Goal: Use online tool/utility: Utilize a website feature to perform a specific function

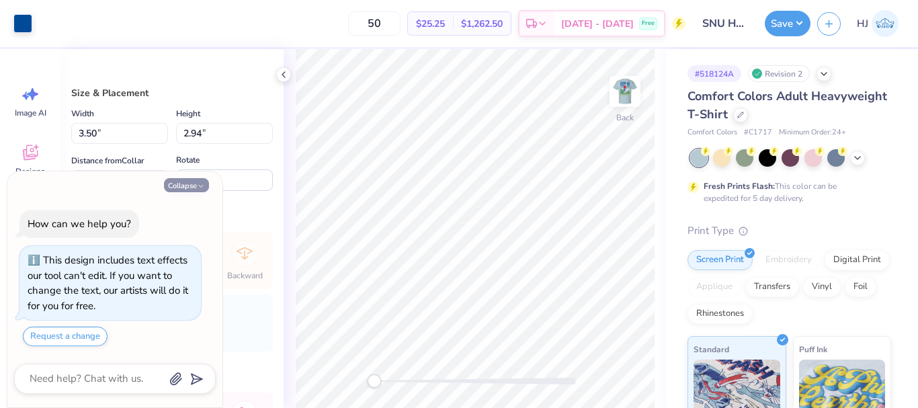
click at [196, 189] on button "Collapse" at bounding box center [186, 185] width 45 height 14
type textarea "x"
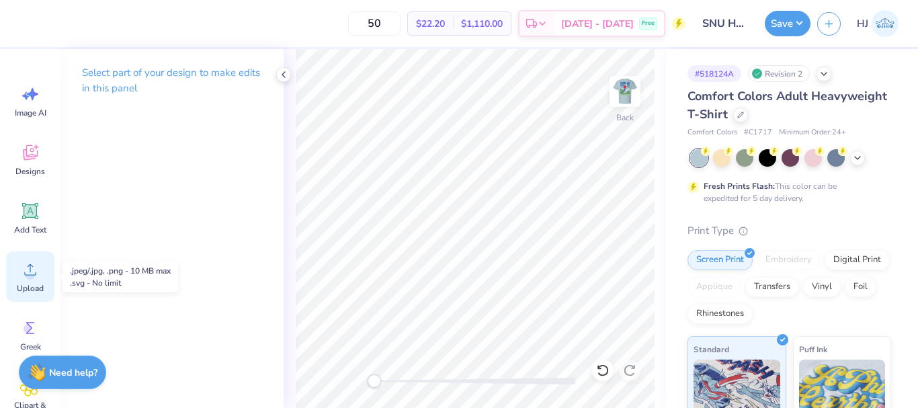
click at [37, 268] on icon at bounding box center [30, 269] width 20 height 20
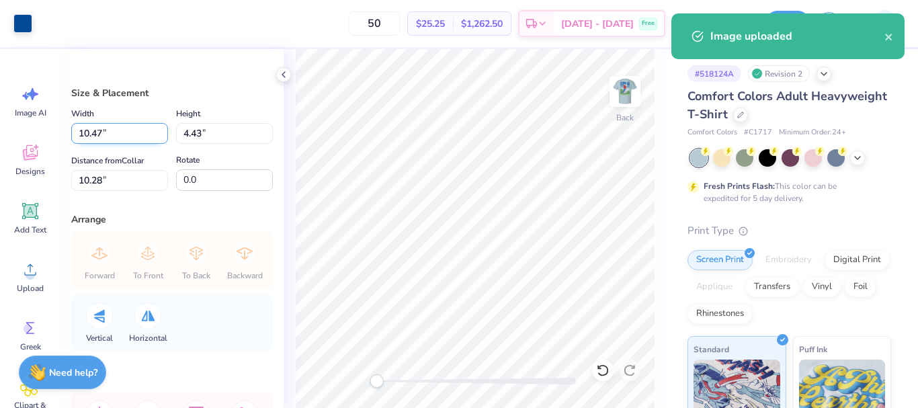
click at [126, 132] on input "10.47" at bounding box center [119, 133] width 97 height 21
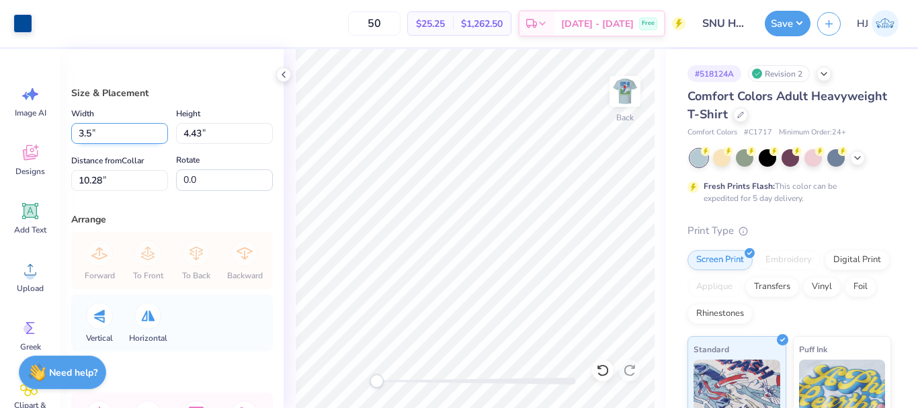
type input "3.50"
type input "1.48"
click at [119, 172] on input "11.76" at bounding box center [119, 180] width 97 height 21
click at [118, 172] on input "11.76" at bounding box center [119, 180] width 97 height 21
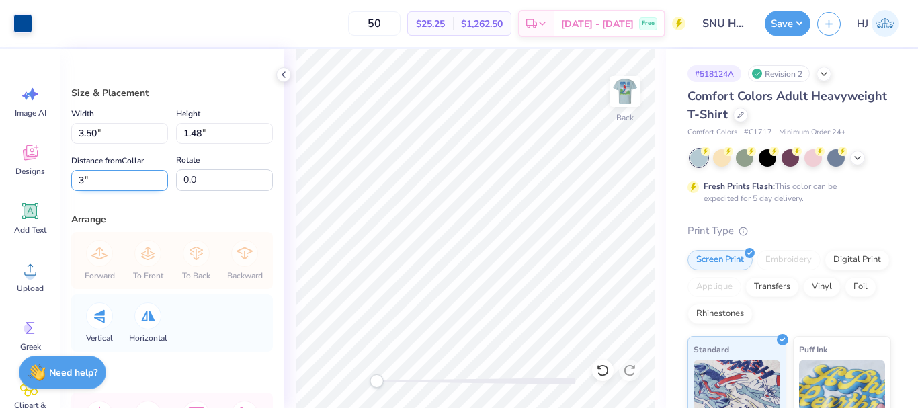
type input "3"
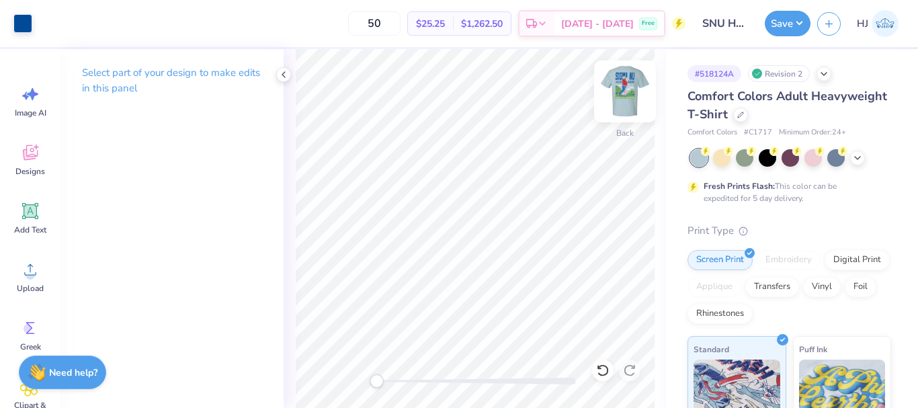
click at [629, 83] on img at bounding box center [625, 92] width 54 height 54
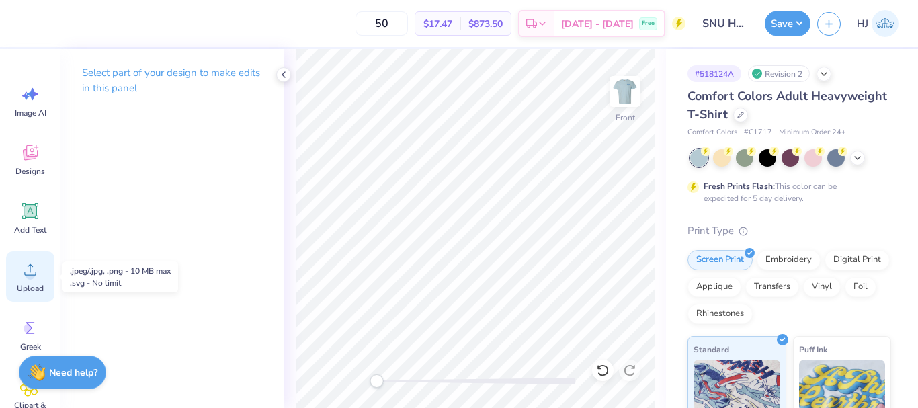
click at [32, 274] on circle at bounding box center [30, 274] width 9 height 9
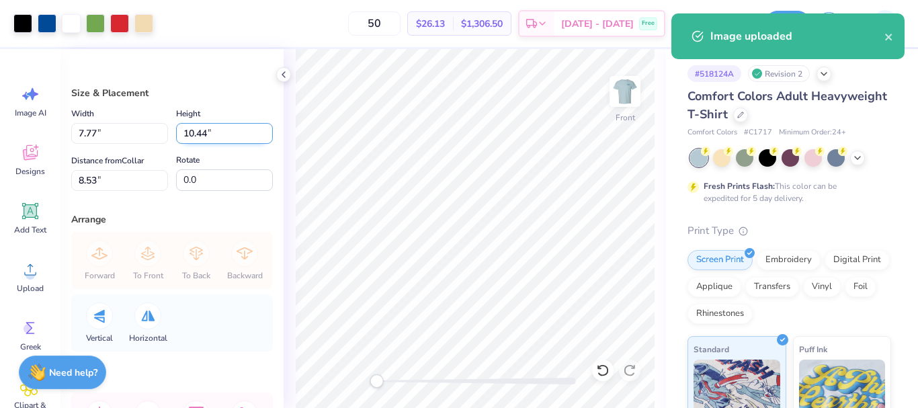
click at [209, 129] on input "10.44" at bounding box center [224, 133] width 97 height 21
type input "15"
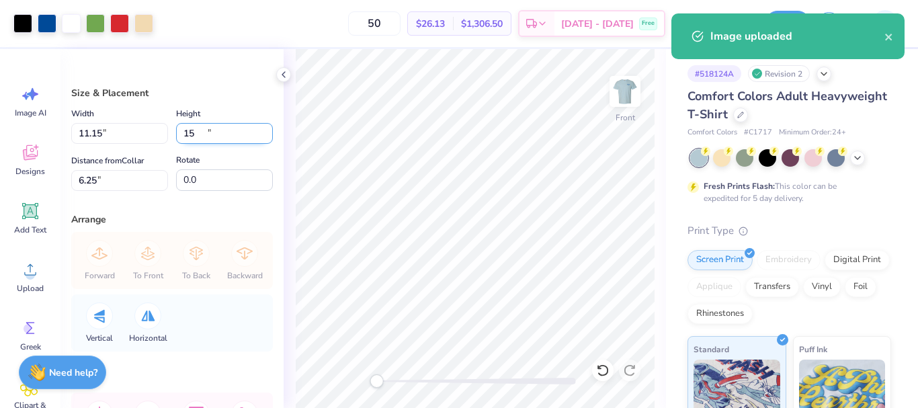
type input "11.15"
type input "15.00"
click at [116, 177] on input "6.25" at bounding box center [119, 180] width 97 height 21
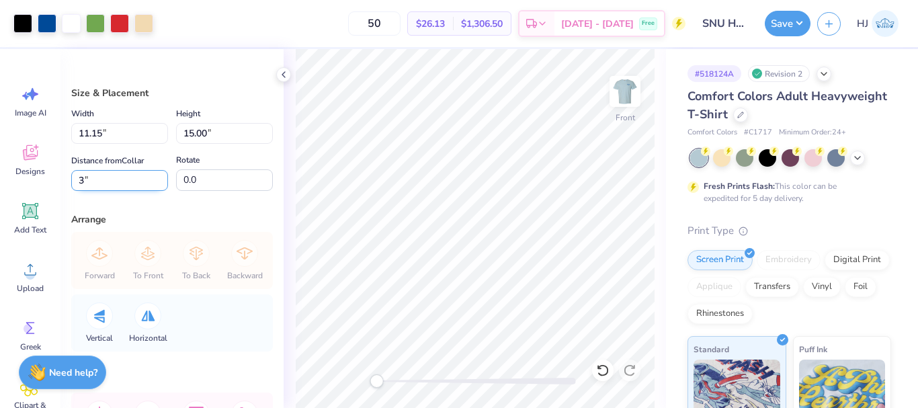
type input "3"
click at [608, 368] on icon at bounding box center [602, 370] width 11 height 12
type input "6.25"
click at [608, 368] on icon at bounding box center [602, 370] width 11 height 12
type input "7.77"
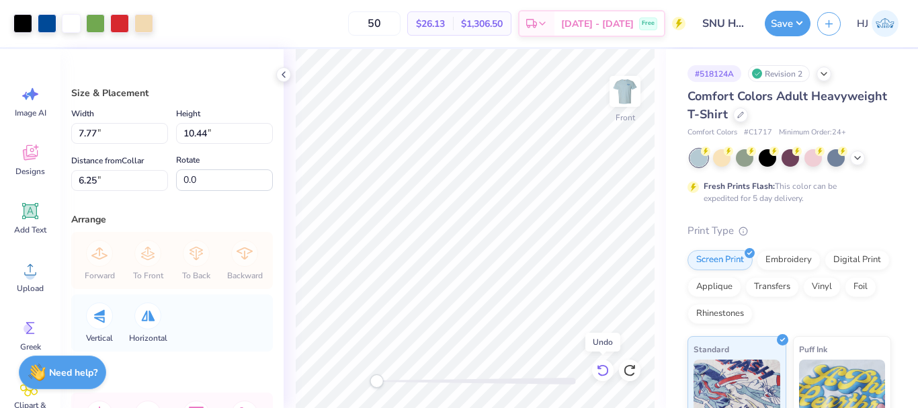
type input "10.44"
type input "8.53"
click at [603, 370] on icon at bounding box center [602, 370] width 13 height 13
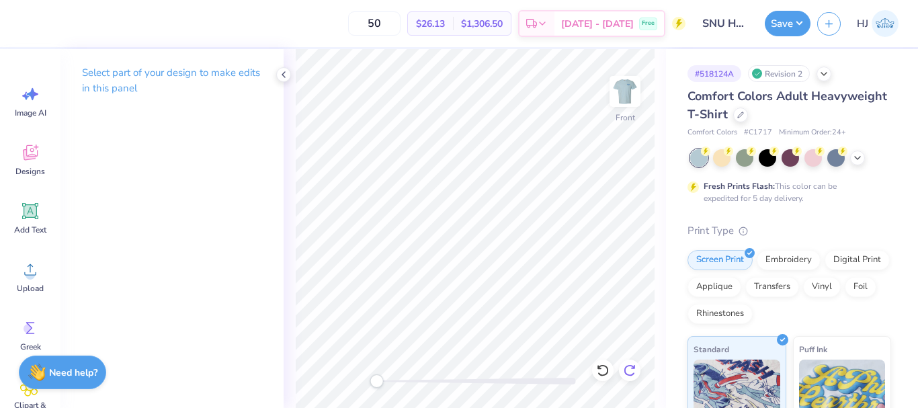
click at [634, 368] on icon at bounding box center [633, 367] width 3 height 3
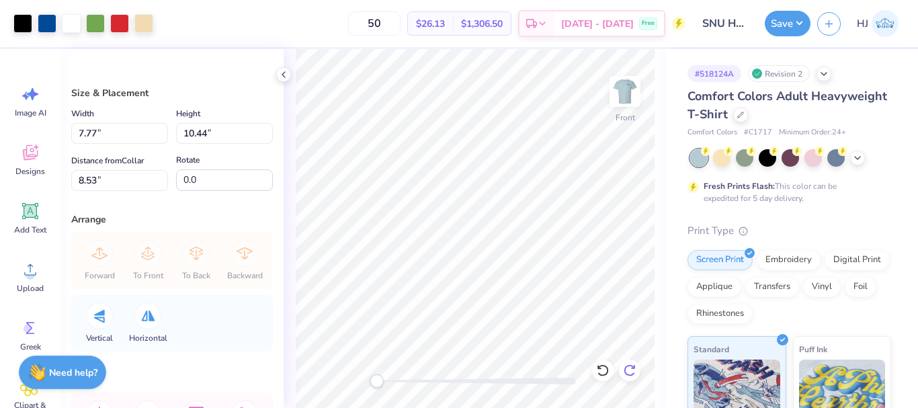
click at [626, 362] on div at bounding box center [630, 371] width 22 height 22
type input "11.15"
type input "15.00"
type input "6.25"
click at [631, 366] on icon at bounding box center [629, 370] width 11 height 12
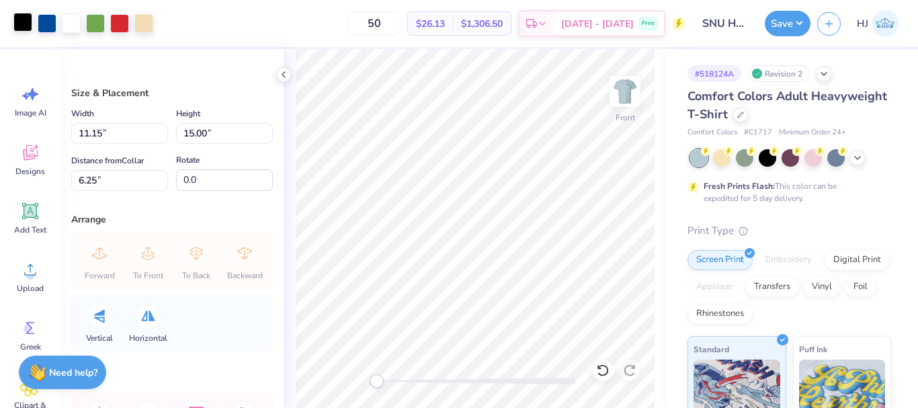
click at [19, 24] on div at bounding box center [22, 22] width 19 height 19
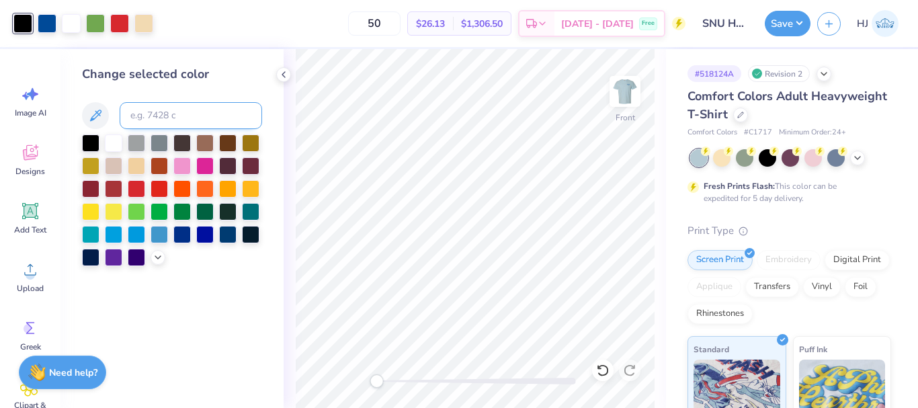
click at [186, 121] on input at bounding box center [191, 115] width 142 height 27
type input "2945"
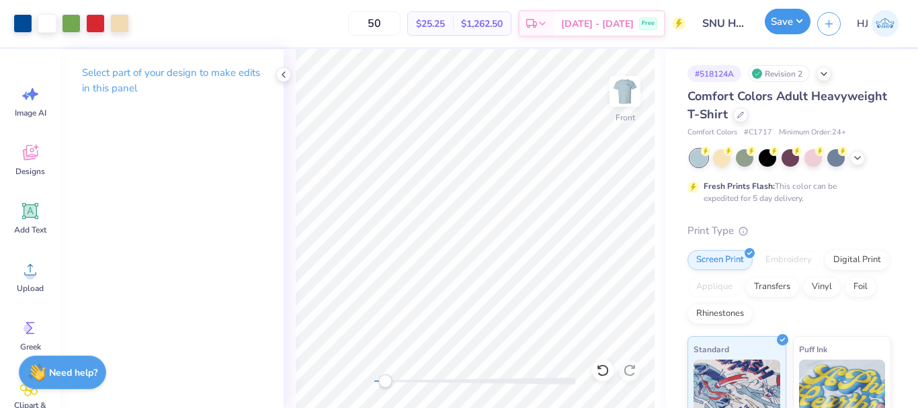
click at [796, 19] on button "Save" at bounding box center [788, 22] width 46 height 26
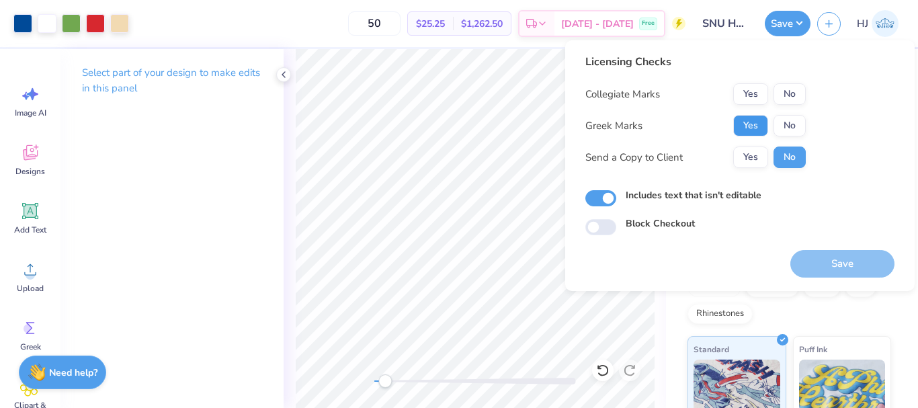
click at [755, 118] on button "Yes" at bounding box center [750, 126] width 35 height 22
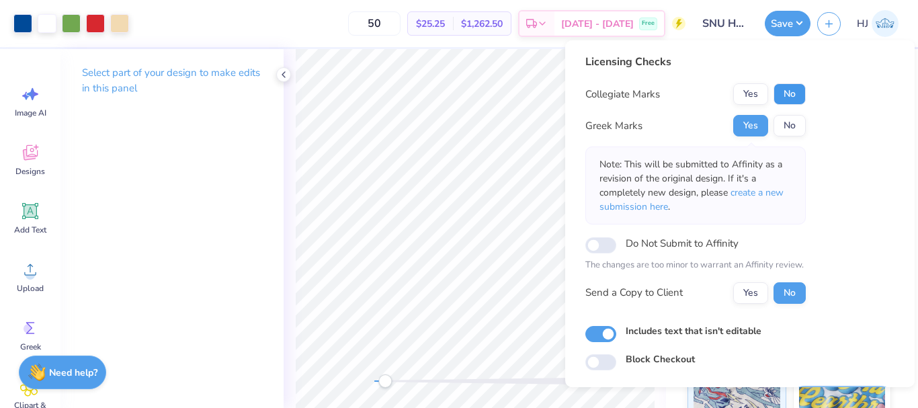
click at [784, 95] on button "No" at bounding box center [790, 94] width 32 height 22
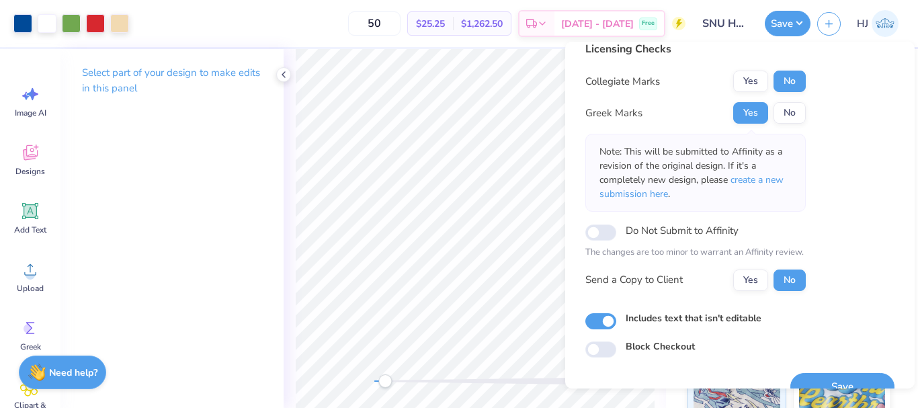
scroll to position [39, 0]
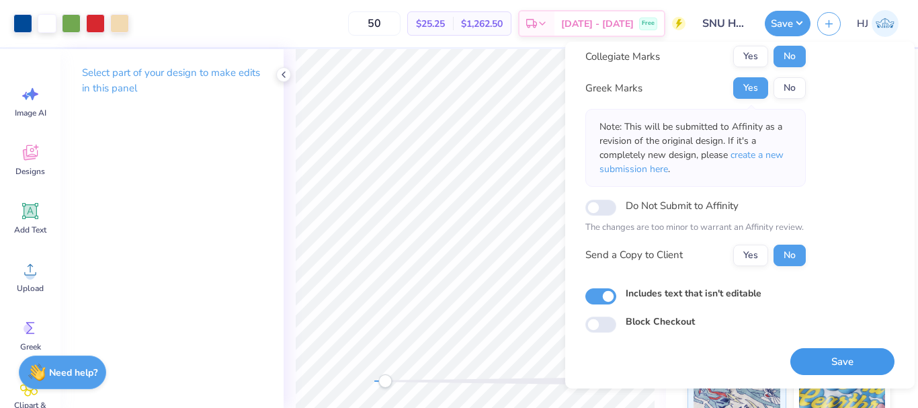
click at [839, 362] on button "Save" at bounding box center [842, 362] width 104 height 28
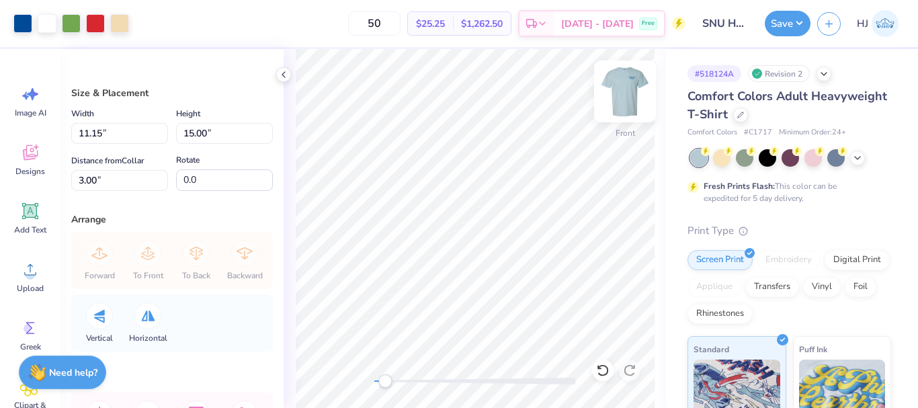
click at [622, 81] on img at bounding box center [625, 92] width 54 height 54
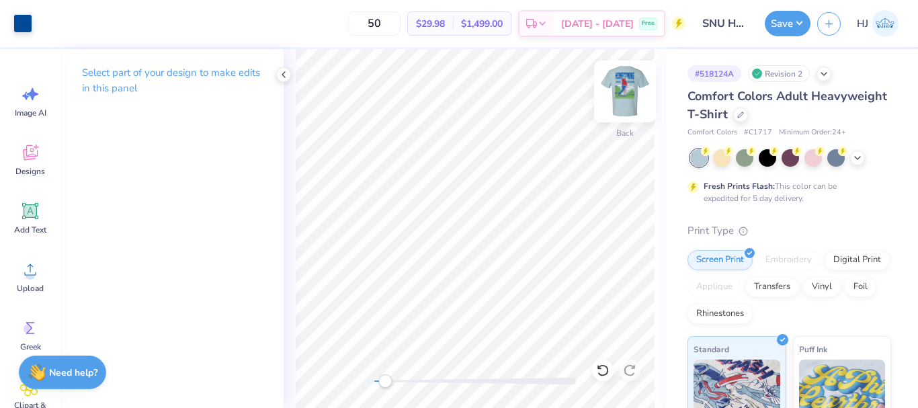
click at [630, 75] on img at bounding box center [625, 92] width 54 height 54
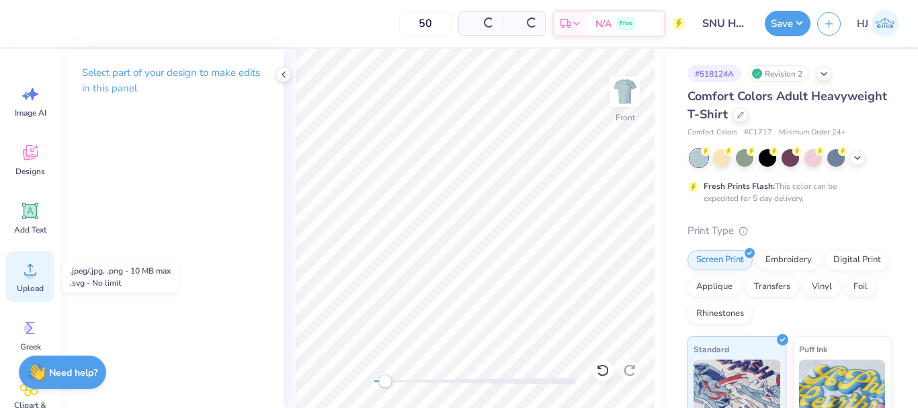
click at [32, 276] on circle at bounding box center [30, 274] width 9 height 9
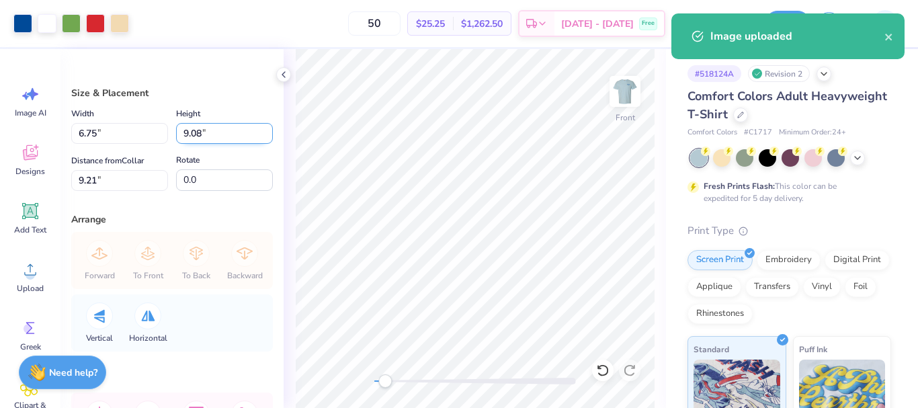
click at [210, 136] on input "9.08" at bounding box center [224, 133] width 97 height 21
type input "15"
type input "11.15"
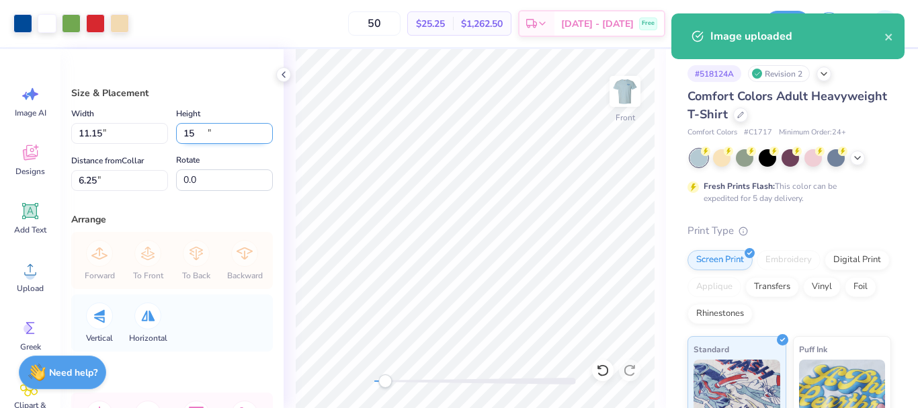
type input "15.00"
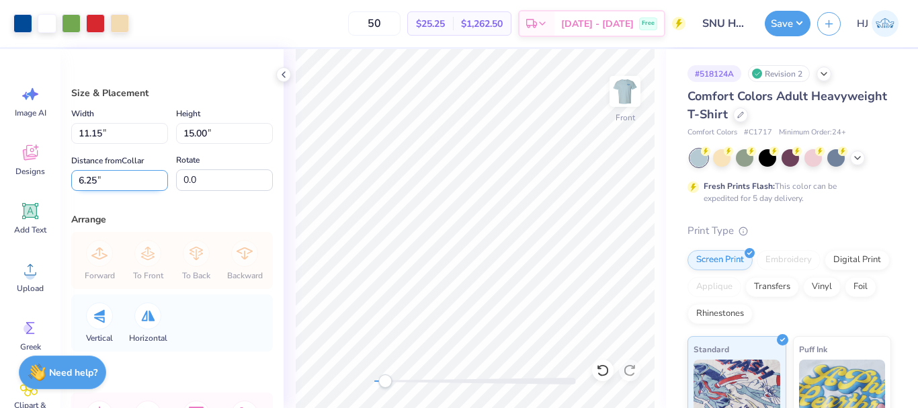
click at [107, 179] on input "6.25" at bounding box center [119, 180] width 97 height 21
click at [107, 180] on input "6.25" at bounding box center [119, 180] width 97 height 21
type input "3"
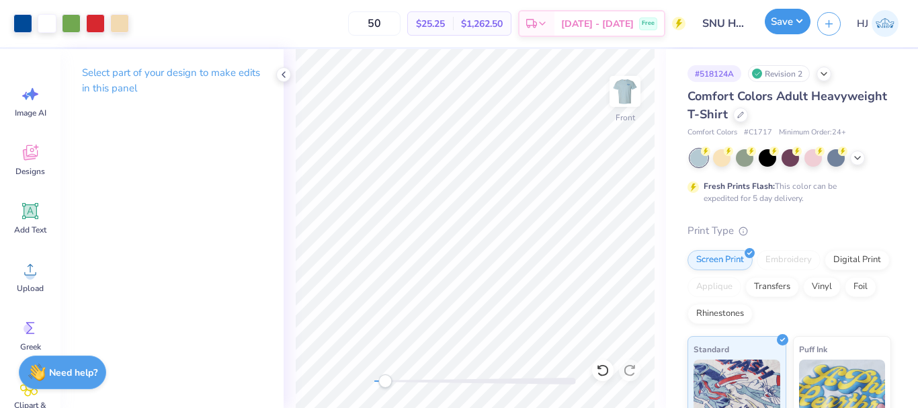
click at [790, 13] on button "Save" at bounding box center [788, 22] width 46 height 26
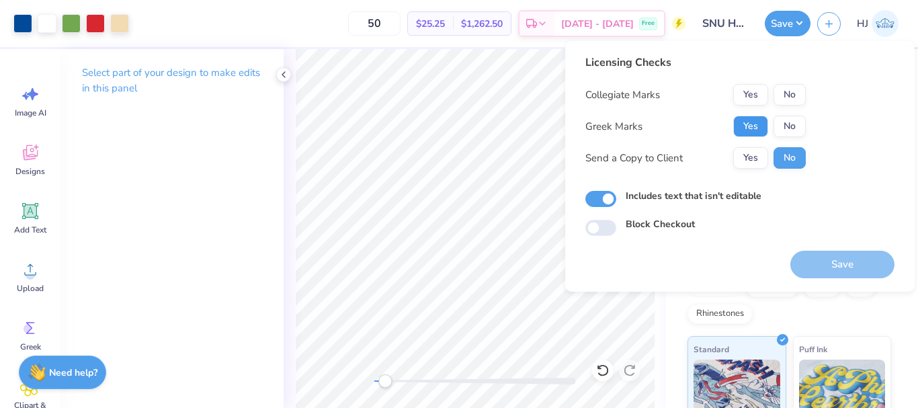
click at [761, 120] on button "Yes" at bounding box center [750, 127] width 35 height 22
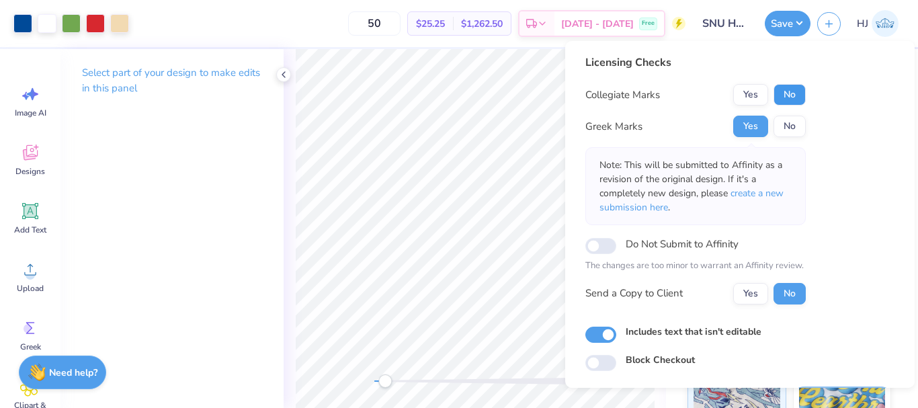
click at [790, 99] on button "No" at bounding box center [790, 95] width 32 height 22
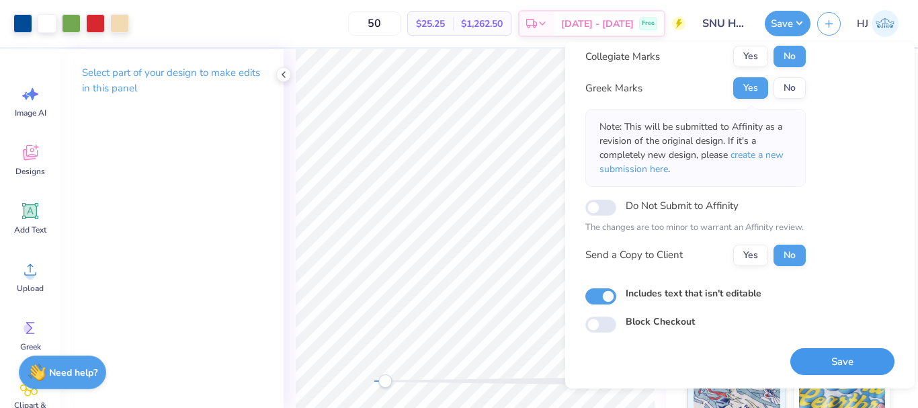
click at [824, 360] on button "Save" at bounding box center [842, 362] width 104 height 28
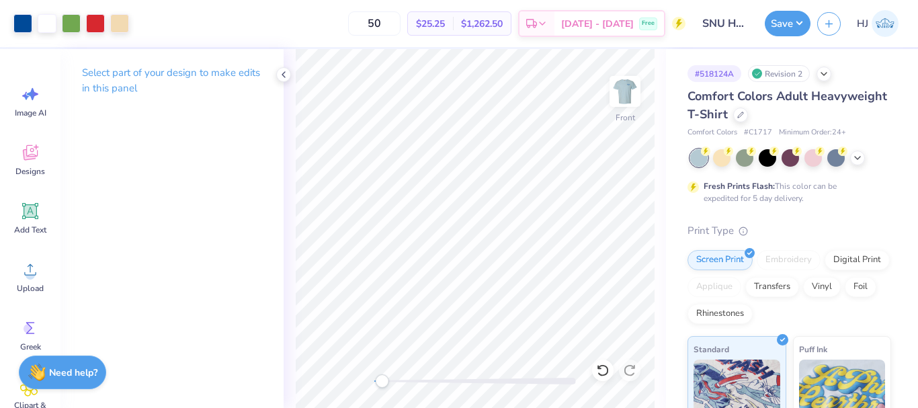
click at [546, 377] on div "Front" at bounding box center [475, 228] width 382 height 359
click at [788, 21] on button "Save" at bounding box center [788, 22] width 46 height 26
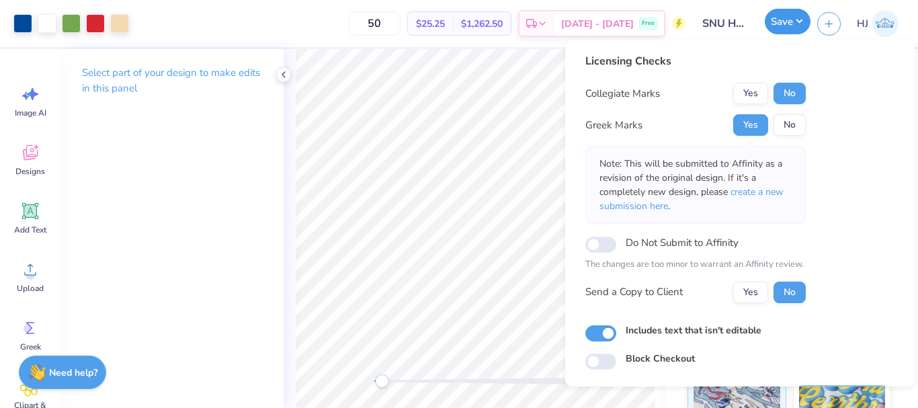
click at [797, 22] on button "Save" at bounding box center [788, 22] width 46 height 26
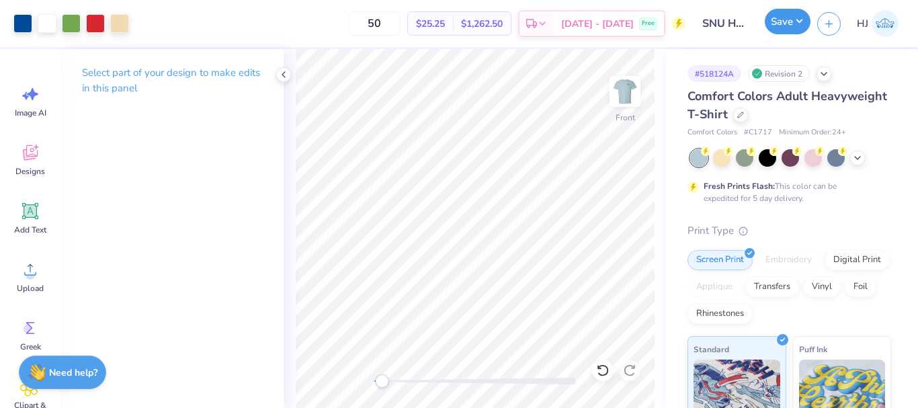
click at [794, 32] on button "Save" at bounding box center [788, 22] width 46 height 26
click at [623, 89] on img at bounding box center [625, 92] width 54 height 54
